Goal: Navigation & Orientation: Find specific page/section

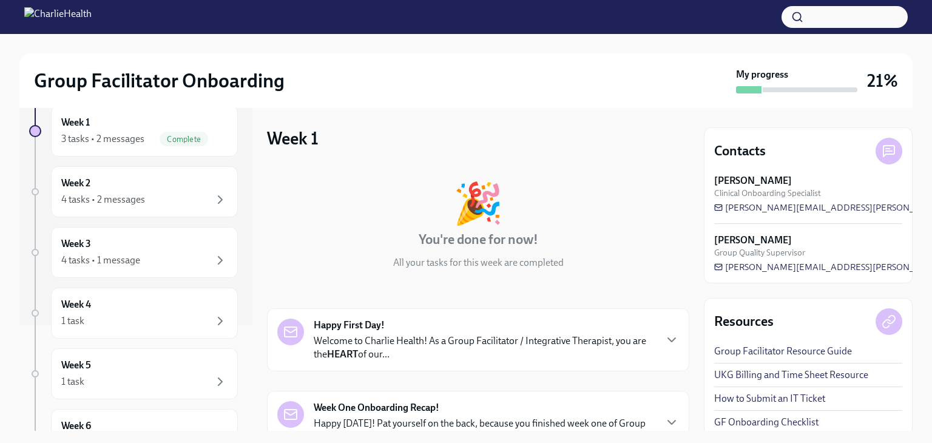
scroll to position [260, 0]
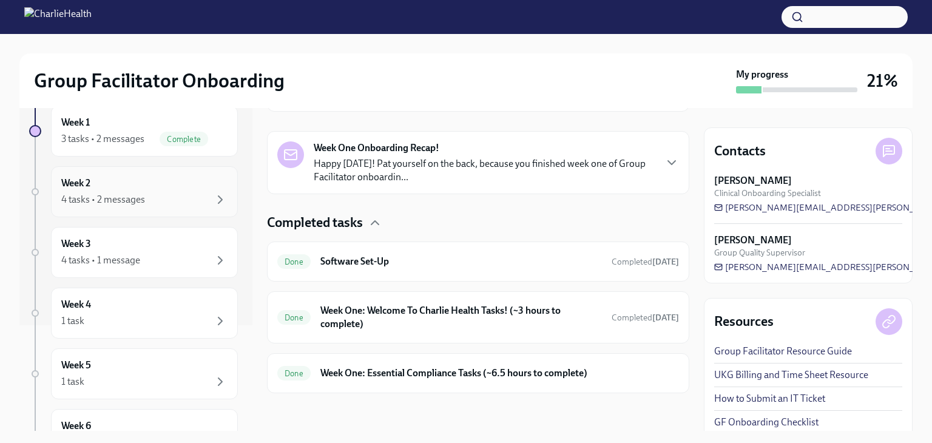
click at [130, 189] on div "Week 2 4 tasks • 2 messages" at bounding box center [144, 192] width 166 height 30
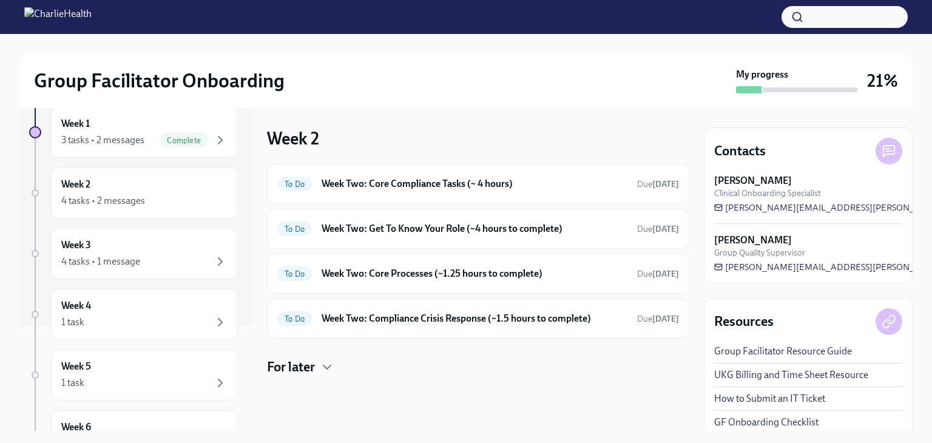
scroll to position [83, 0]
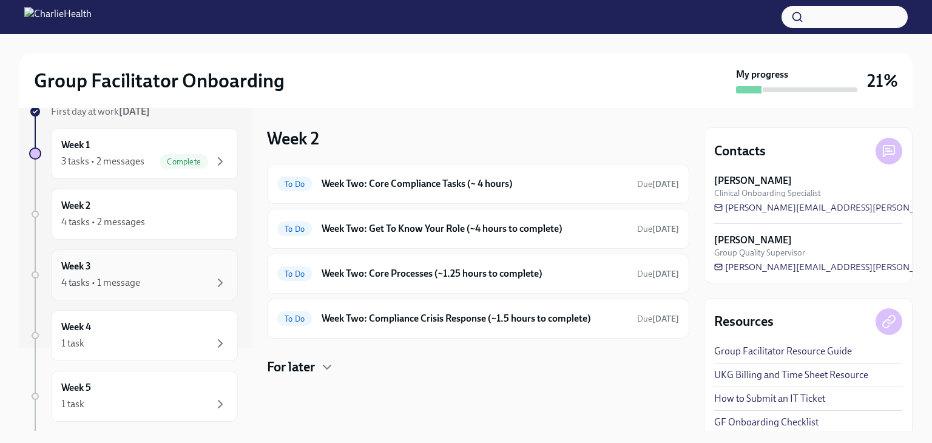
click at [160, 266] on div "Week 3 4 tasks • 1 message" at bounding box center [144, 275] width 166 height 30
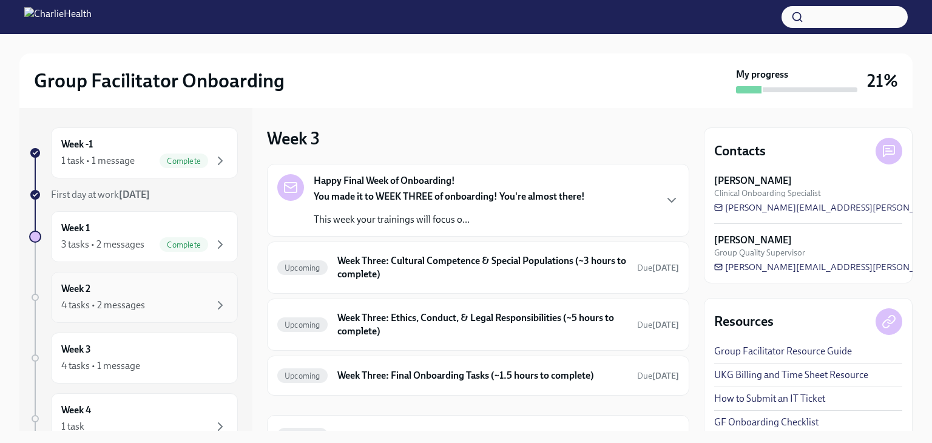
click at [129, 287] on div "Week 2 4 tasks • 2 messages" at bounding box center [144, 297] width 166 height 30
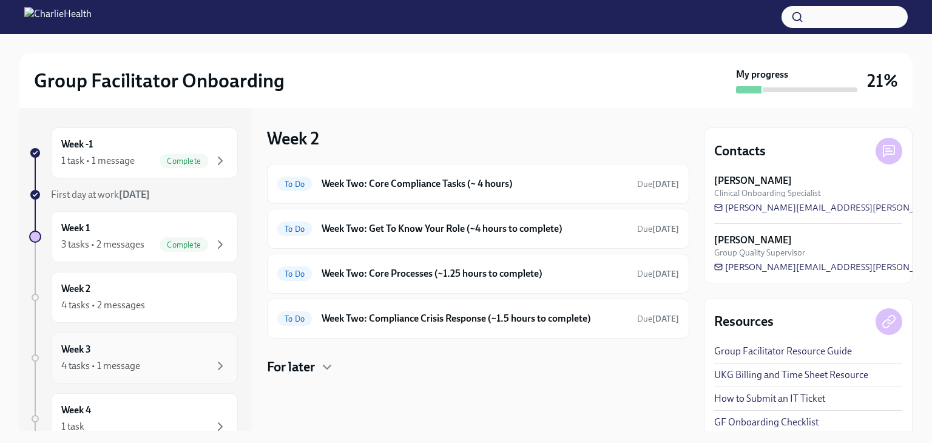
click at [138, 363] on div "4 tasks • 1 message" at bounding box center [100, 365] width 79 height 13
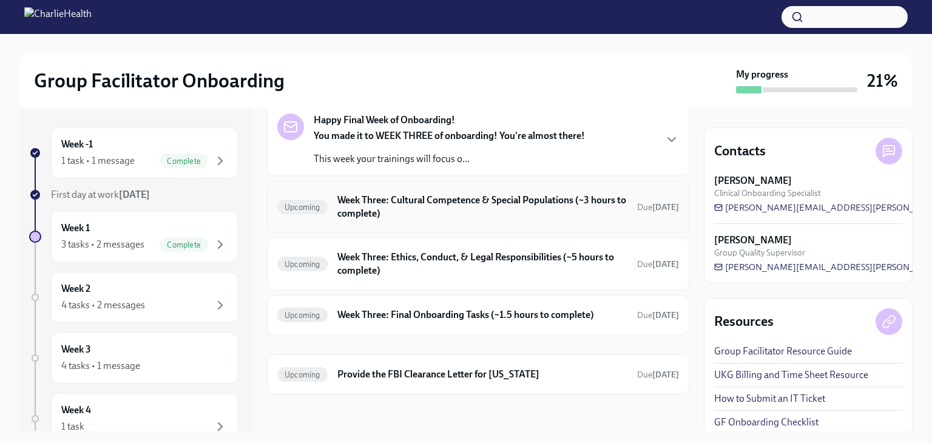
scroll to position [62, 0]
click at [124, 278] on div "Week 2 4 tasks • 2 messages" at bounding box center [144, 297] width 187 height 51
